Goal: Information Seeking & Learning: Learn about a topic

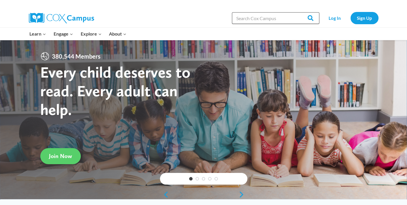
click at [272, 20] on input "Search in [URL][DOMAIN_NAME]" at bounding box center [275, 18] width 87 height 12
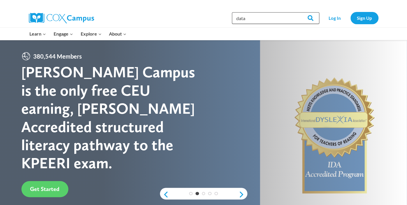
type input "data"
click at [296, 12] on input "Search" at bounding box center [307, 18] width 23 height 12
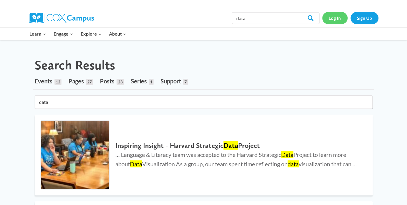
click at [332, 21] on link "Log In" at bounding box center [334, 18] width 25 height 12
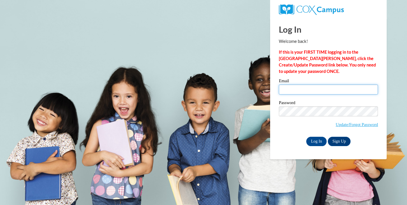
click at [285, 92] on input "Email" at bounding box center [328, 89] width 99 height 10
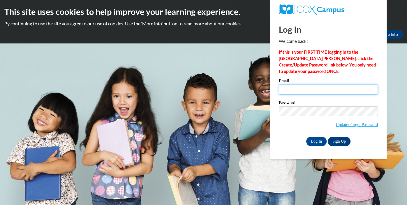
type input "struttschel@gmail.com"
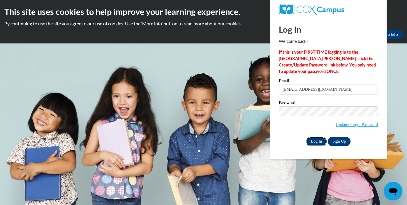
click at [319, 139] on input "Log In" at bounding box center [316, 141] width 20 height 9
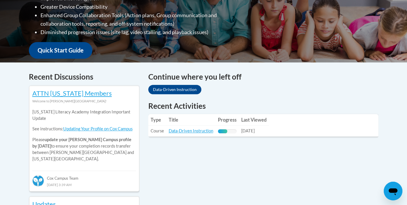
scroll to position [186, 0]
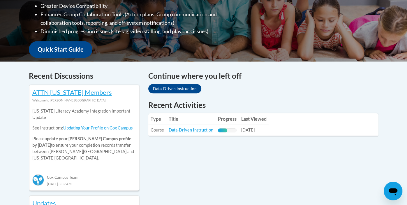
click at [191, 132] on link "Data-Driven Instruction" at bounding box center [191, 129] width 45 height 5
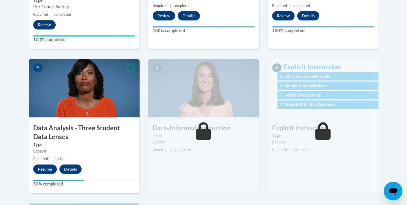
scroll to position [283, 0]
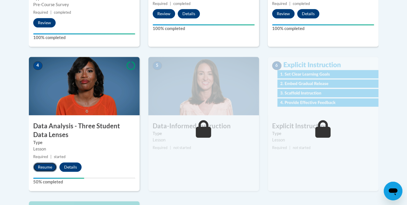
click at [45, 167] on button "Resume" at bounding box center [45, 166] width 24 height 9
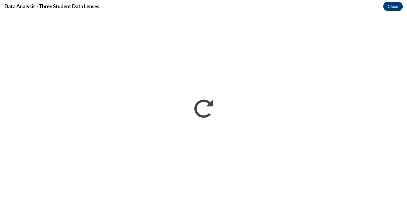
scroll to position [0, 0]
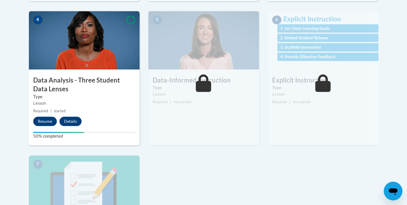
scroll to position [329, 0]
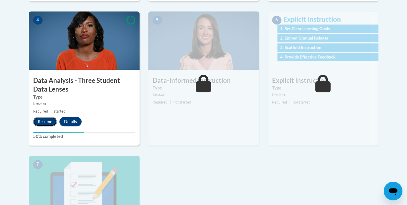
click at [45, 121] on button "Resume" at bounding box center [45, 121] width 24 height 9
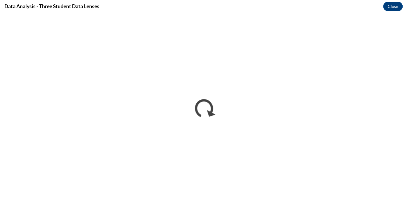
scroll to position [0, 0]
